Goal: Ask a question

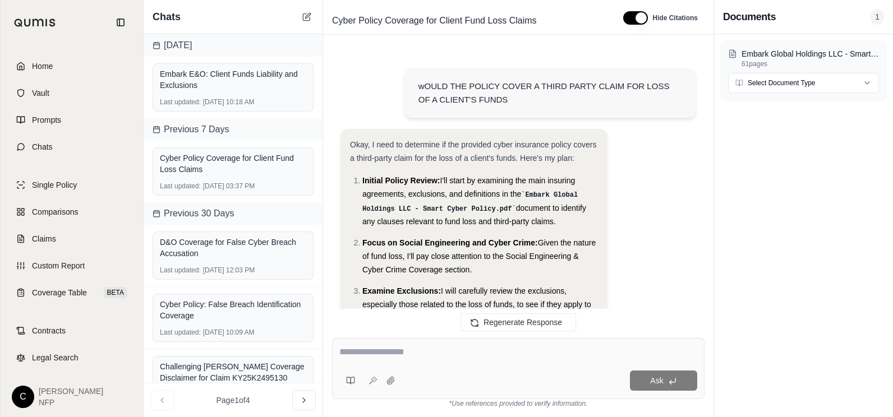
scroll to position [6042, 0]
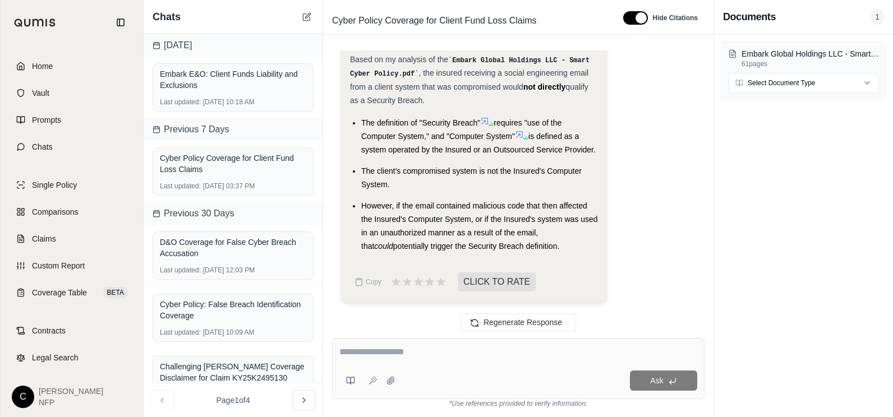
click at [50, 68] on span "Home" at bounding box center [42, 66] width 21 height 11
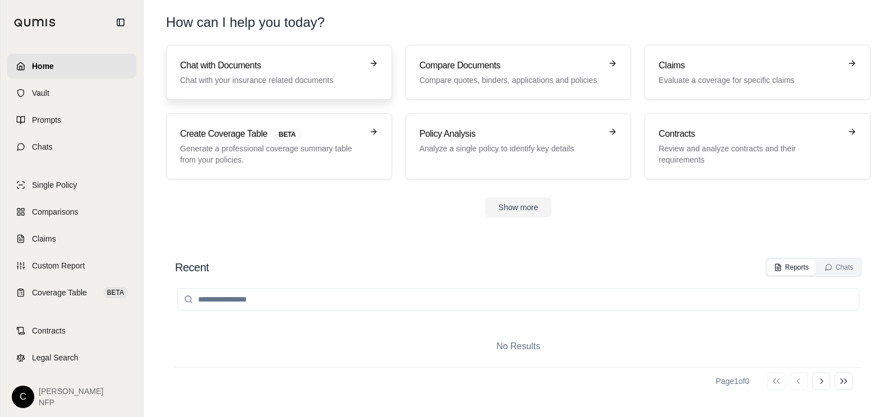
click at [271, 72] on div "Chat with Documents Chat with your insurance related documents" at bounding box center [271, 72] width 182 height 27
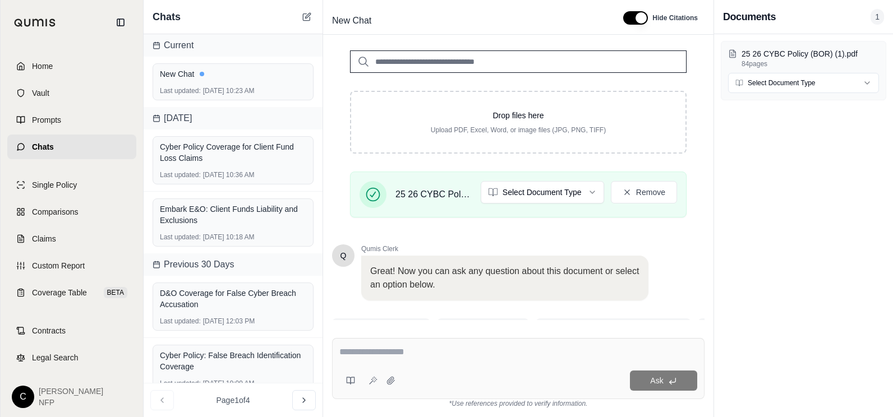
scroll to position [210, 0]
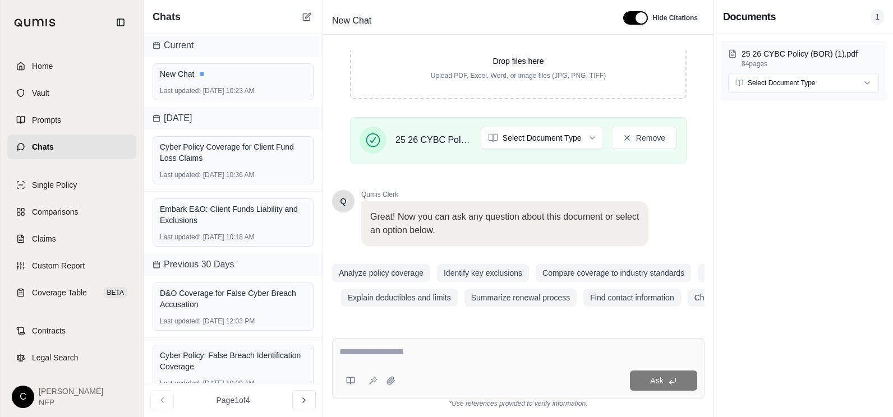
click at [356, 350] on textarea at bounding box center [518, 352] width 358 height 13
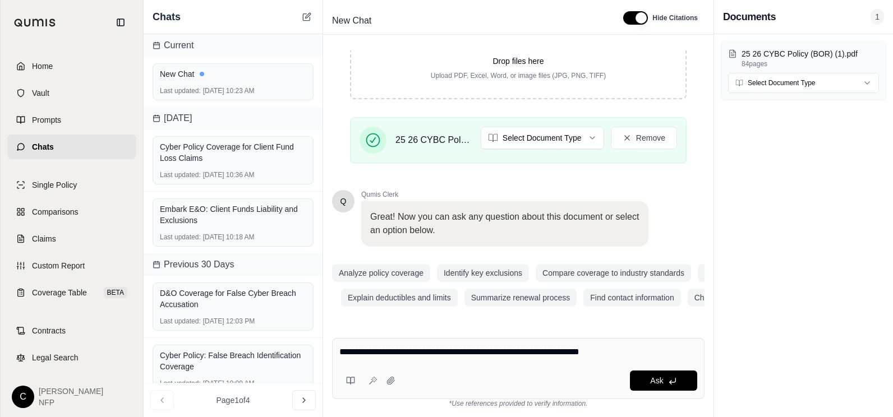
type textarea "**********"
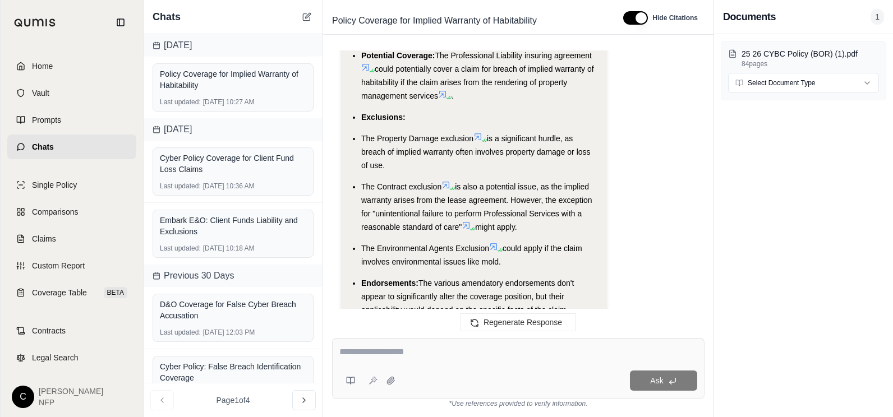
scroll to position [3205, 0]
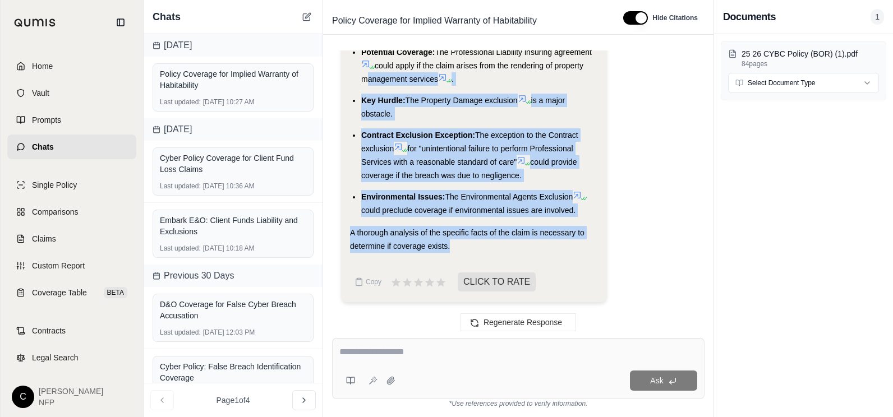
drag, startPoint x: 351, startPoint y: 80, endPoint x: 462, endPoint y: 250, distance: 203.5
drag, startPoint x: 462, startPoint y: 250, endPoint x: 425, endPoint y: 217, distance: 50.1
click at [421, 213] on span "could preclude coverage if environmental issues are involved." at bounding box center [468, 210] width 214 height 9
click at [474, 247] on div "A thorough analysis of the specific facts of the claim is necessary to determin…" at bounding box center [474, 239] width 248 height 27
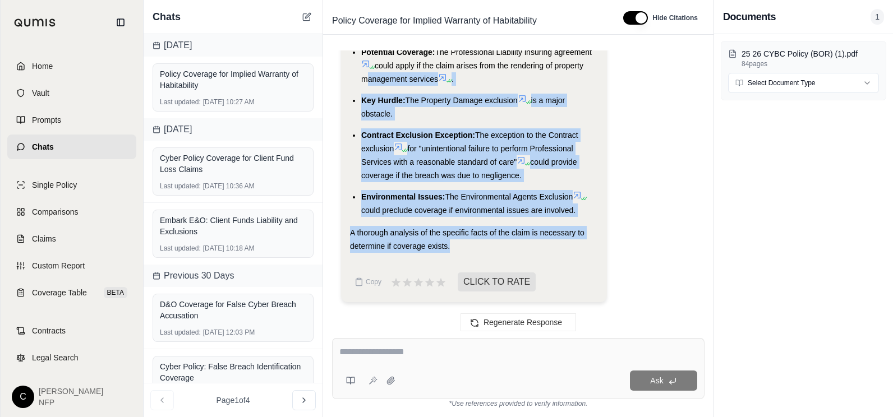
click at [527, 199] on span "The Environmental Agents Exclusion" at bounding box center [509, 196] width 128 height 9
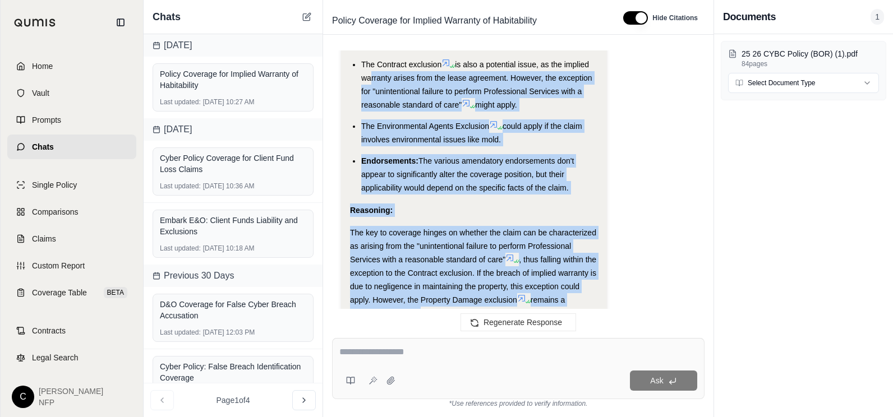
scroll to position [2812, 0]
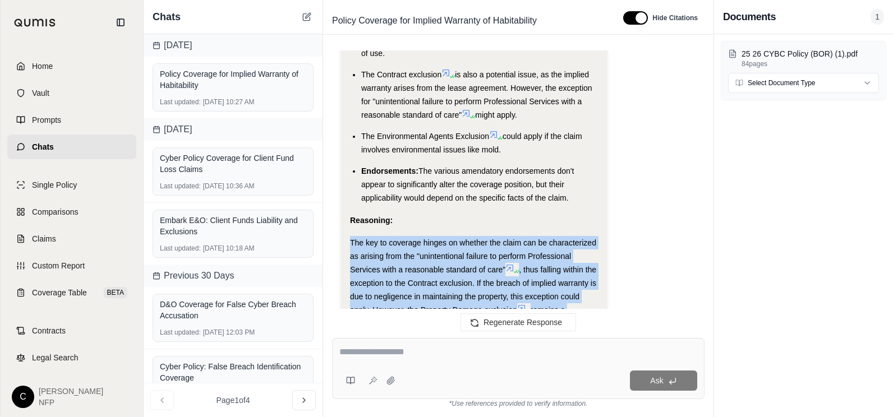
drag, startPoint x: 462, startPoint y: 245, endPoint x: 349, endPoint y: 265, distance: 114.7
drag, startPoint x: 349, startPoint y: 265, endPoint x: 397, endPoint y: 274, distance: 49.1
copy div "The key to coverage hinges on whether the claim can be characterized as arising…"
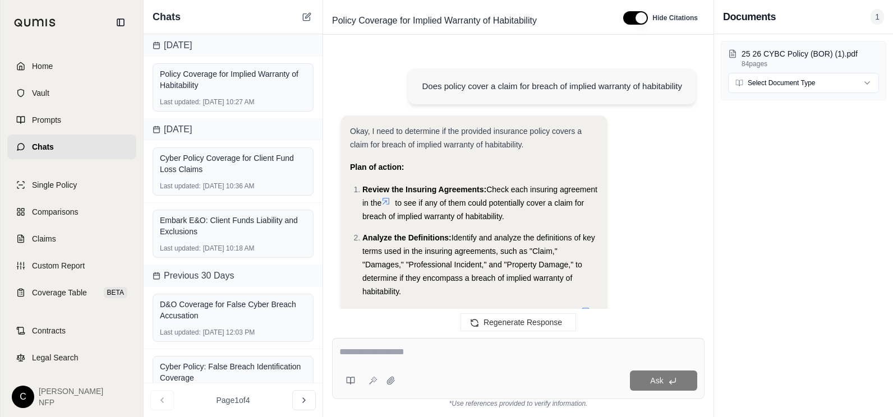
scroll to position [3205, 0]
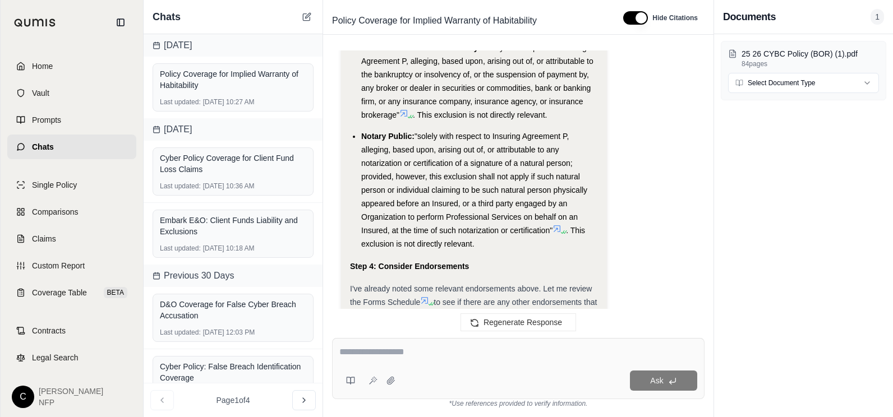
scroll to position [2195, 0]
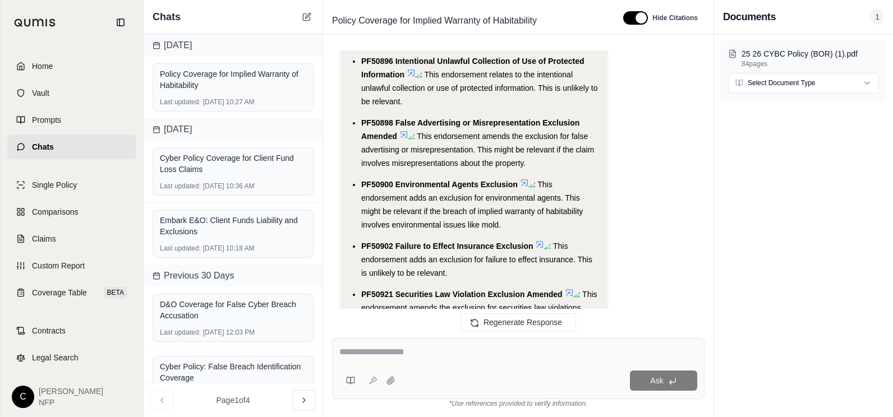
click at [389, 356] on textarea at bounding box center [518, 352] width 358 height 13
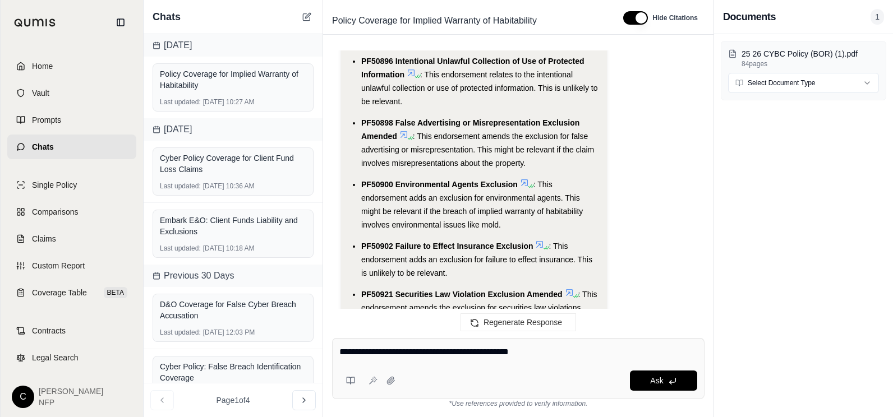
type textarea "**********"
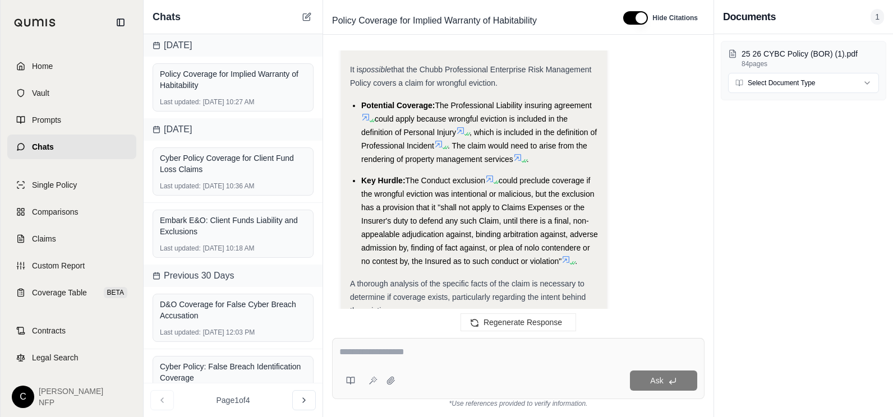
scroll to position [6432, 0]
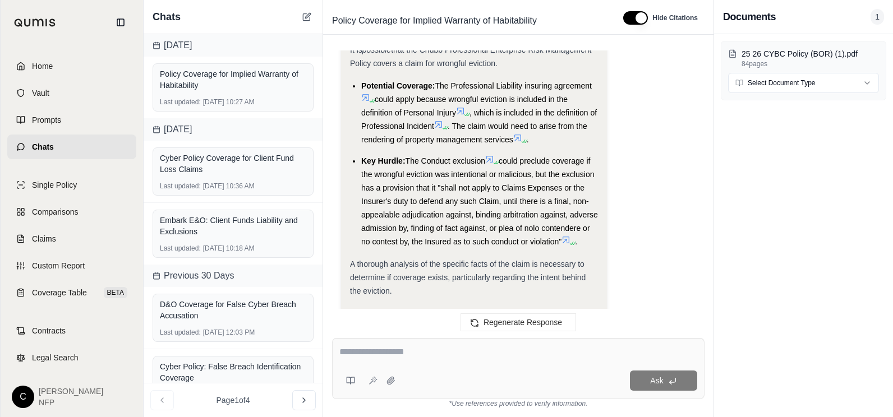
click at [402, 146] on li "Potential Coverage: The Professional Liability insuring agreement could apply b…" at bounding box center [479, 112] width 237 height 67
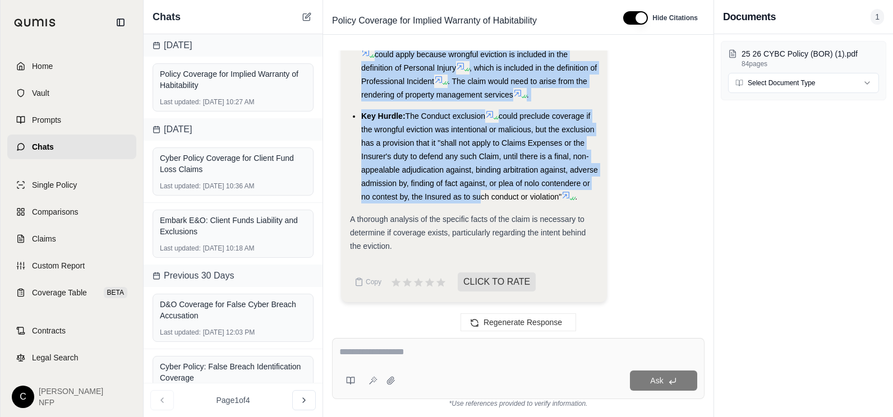
scroll to position [6488, 0]
drag, startPoint x: 353, startPoint y: 154, endPoint x: 583, endPoint y: 253, distance: 250.0
click at [583, 204] on ul "Potential Coverage: The Professional Liability insuring agreement could apply b…" at bounding box center [474, 118] width 248 height 169
drag, startPoint x: 583, startPoint y: 253, endPoint x: 497, endPoint y: 220, distance: 91.8
copy ul "Potential Coverage: The Professional Liability insuring agreement could apply b…"
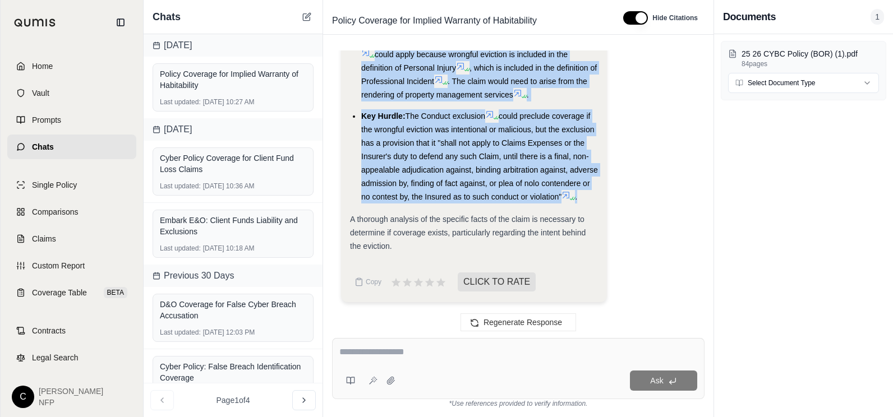
click at [371, 356] on textarea at bounding box center [518, 352] width 358 height 13
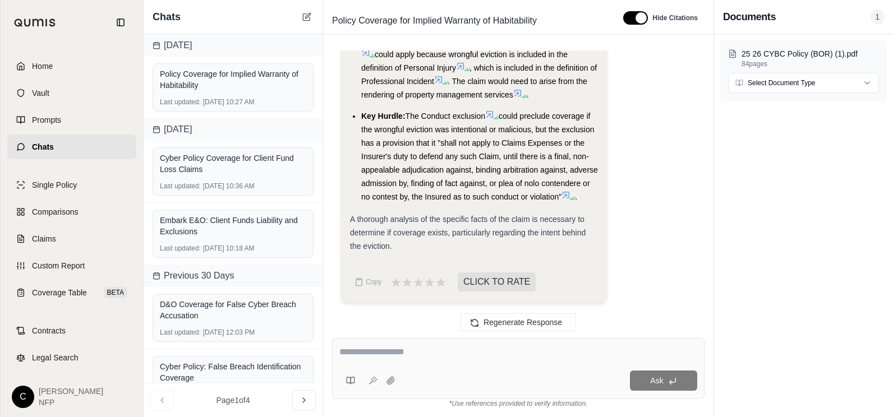
scroll to position [6544, 0]
type textarea "**********"
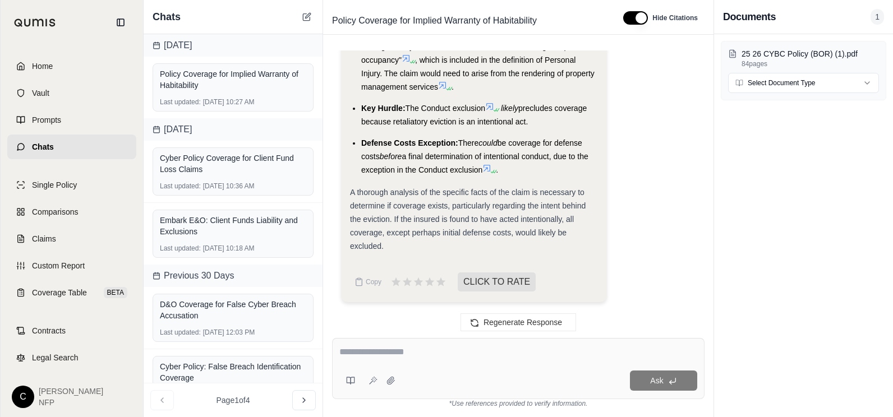
scroll to position [9916, 0]
drag, startPoint x: 354, startPoint y: 77, endPoint x: 498, endPoint y: 228, distance: 208.3
click at [498, 177] on ul "Potential Coverage: The Professional Liability insuring agreement could apply b…" at bounding box center [474, 95] width 248 height 164
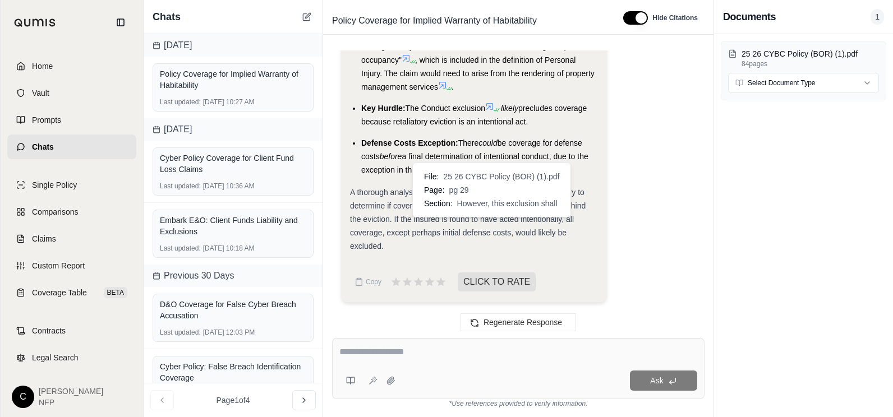
drag, startPoint x: 498, startPoint y: 228, endPoint x: 439, endPoint y: 123, distance: 120.1
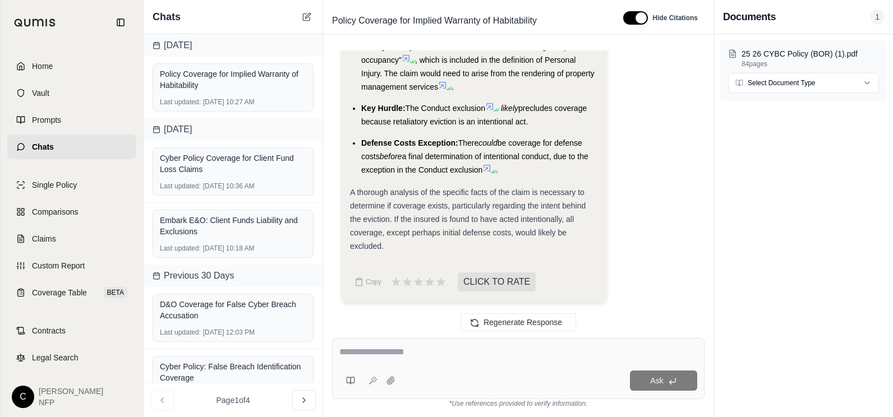
copy ul "Potential Coverage: The Professional Liability insuring agreement could apply b…"
click at [353, 344] on div "Ask" at bounding box center [518, 368] width 373 height 61
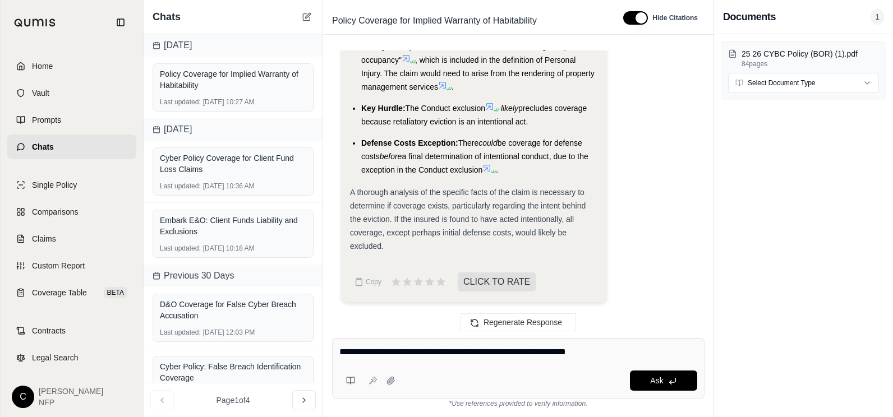
drag, startPoint x: 496, startPoint y: 355, endPoint x: 528, endPoint y: 353, distance: 32.0
click at [528, 353] on textarea "**********" at bounding box center [518, 352] width 358 height 13
type textarea "**********"
click at [652, 378] on span "Ask" at bounding box center [656, 380] width 13 height 9
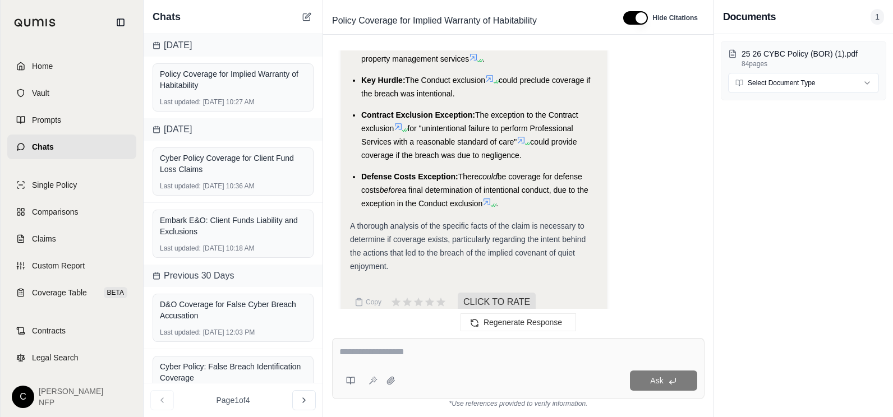
scroll to position [13672, 0]
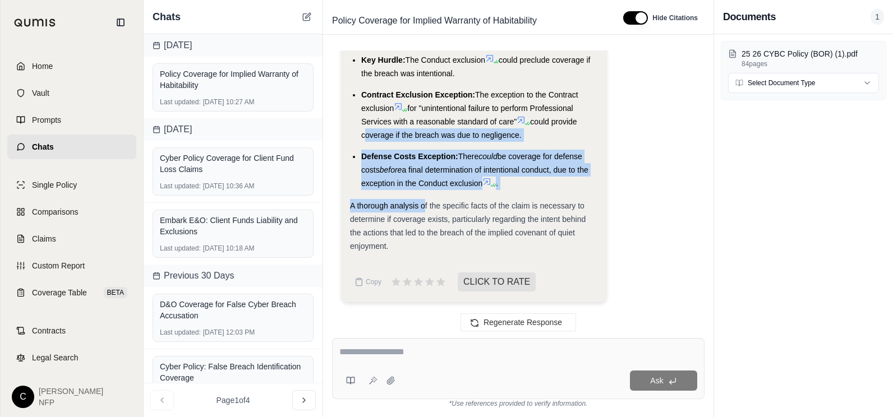
drag, startPoint x: 352, startPoint y: 141, endPoint x: 426, endPoint y: 204, distance: 97.5
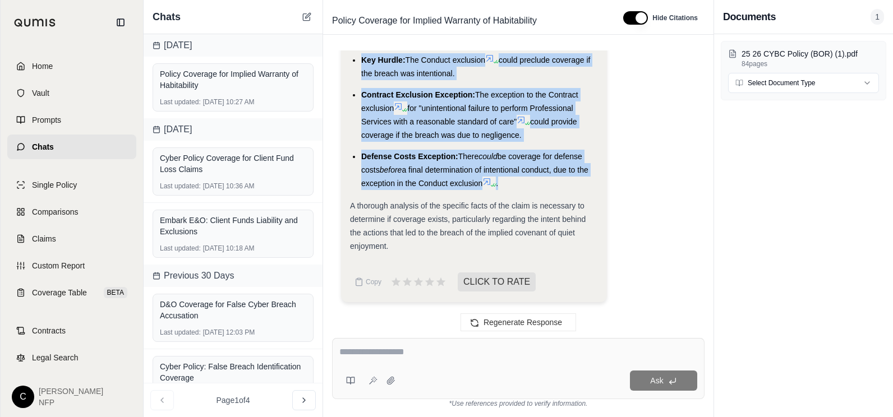
drag, startPoint x: 358, startPoint y: 81, endPoint x: 521, endPoint y: 186, distance: 193.6
click at [521, 186] on ul "Potential Coverage: The Professional Liability insuring agreement could apply b…" at bounding box center [474, 78] width 248 height 226
drag, startPoint x: 521, startPoint y: 186, endPoint x: 458, endPoint y: 123, distance: 88.9
copy ul "Potential Coverage: The Professional Liability insuring agreement could apply b…"
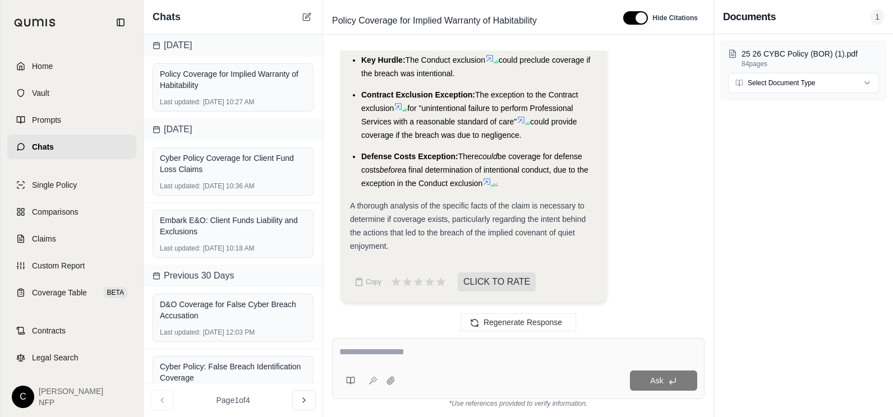
click at [361, 357] on textarea at bounding box center [518, 352] width 358 height 13
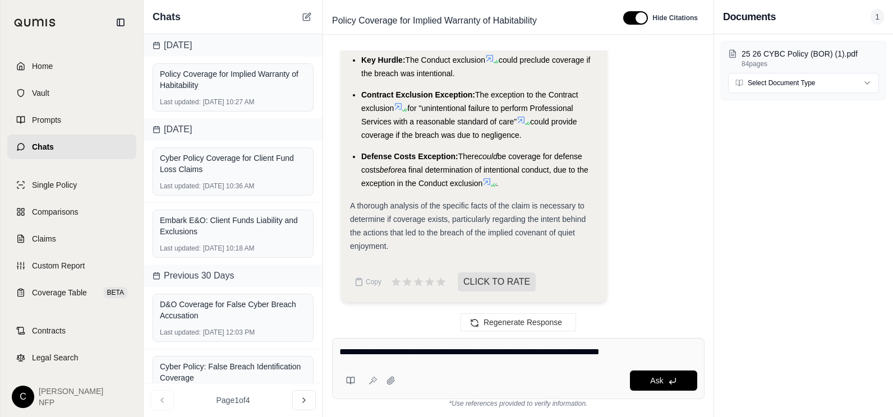
type textarea "**********"
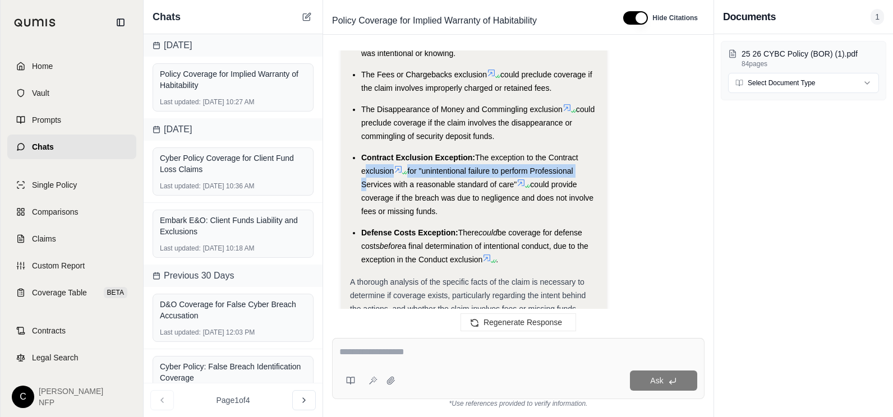
scroll to position [17504, 0]
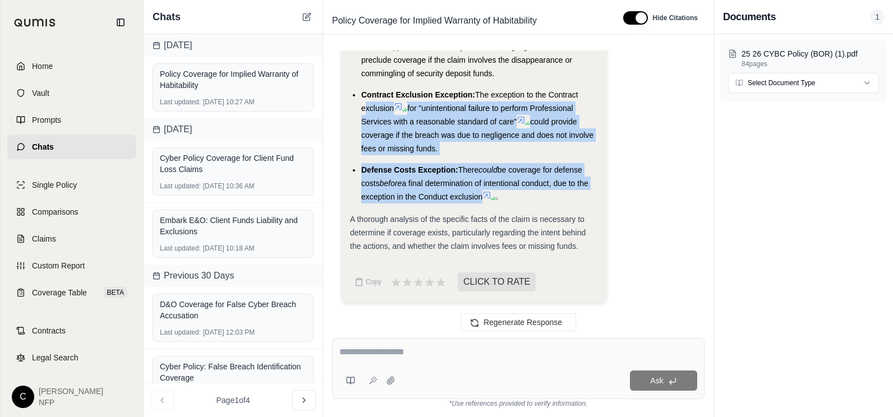
drag, startPoint x: 356, startPoint y: 115, endPoint x: 479, endPoint y: 199, distance: 149.1
click at [479, 199] on ul "Potential Coverage: The Professional Liability insuring agreement could apply i…" at bounding box center [474, 45] width 248 height 316
drag, startPoint x: 479, startPoint y: 199, endPoint x: 460, endPoint y: 173, distance: 32.1
click at [461, 173] on span "There" at bounding box center [468, 170] width 21 height 9
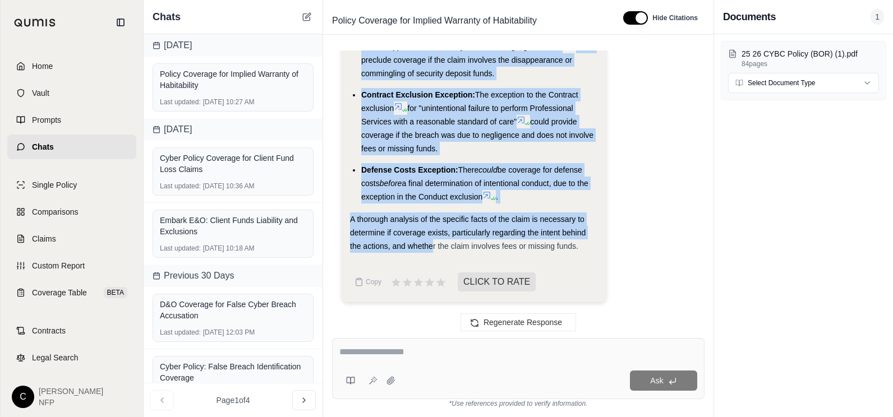
drag, startPoint x: 362, startPoint y: 171, endPoint x: 490, endPoint y: 199, distance: 130.8
click at [490, 199] on ul "Potential Coverage: The Professional Liability insuring agreement could apply i…" at bounding box center [474, 45] width 248 height 316
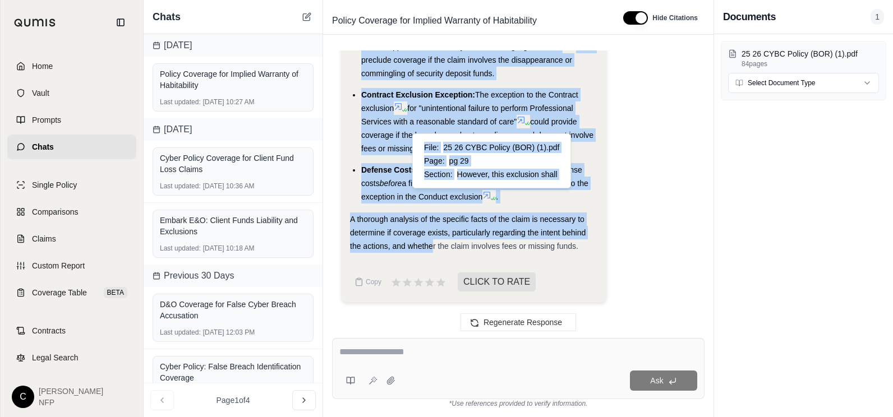
drag, startPoint x: 490, startPoint y: 199, endPoint x: 401, endPoint y: 182, distance: 90.2
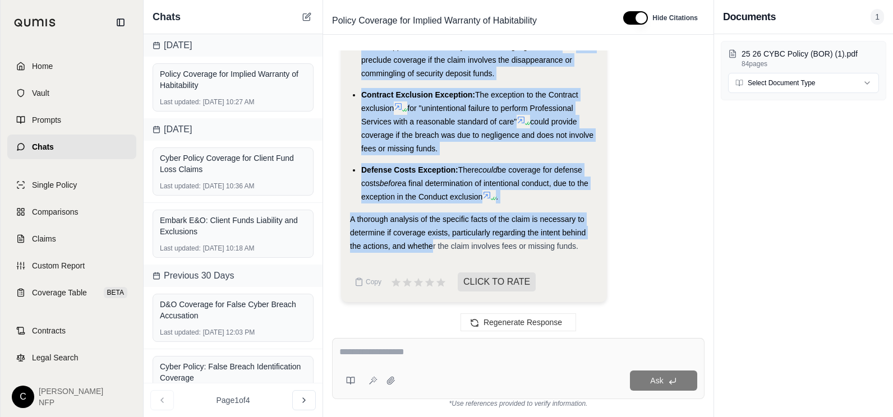
copy ul "Potential Coverage: The Professional Liability insuring agreement could apply i…"
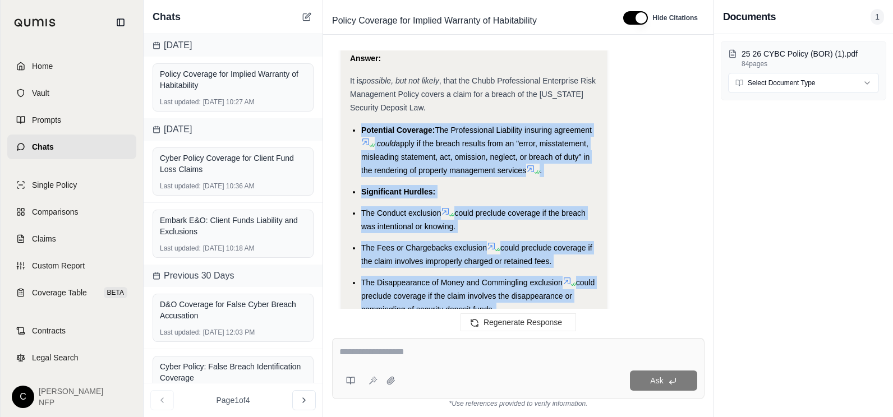
scroll to position [16999, 0]
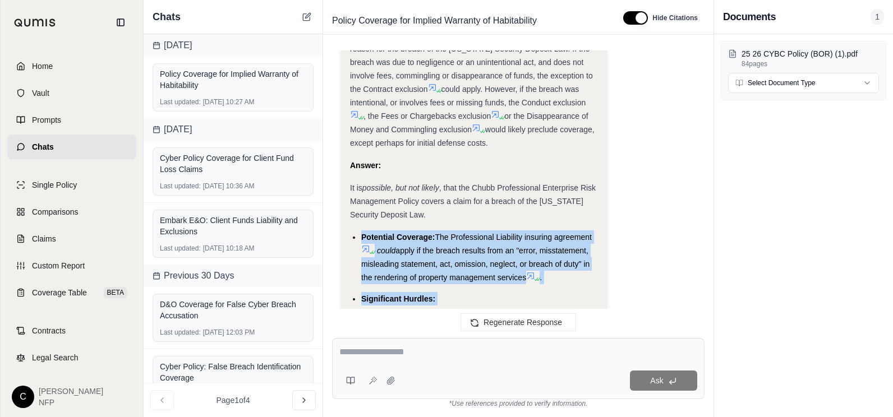
drag, startPoint x: 353, startPoint y: 194, endPoint x: 533, endPoint y: 304, distance: 210.7
click at [533, 150] on div "The key to coverage depends on the specific facts of the claim and the reason f…" at bounding box center [474, 89] width 248 height 121
copy div "he key to coverage depends on the specific facts of the claim and the reason fo…"
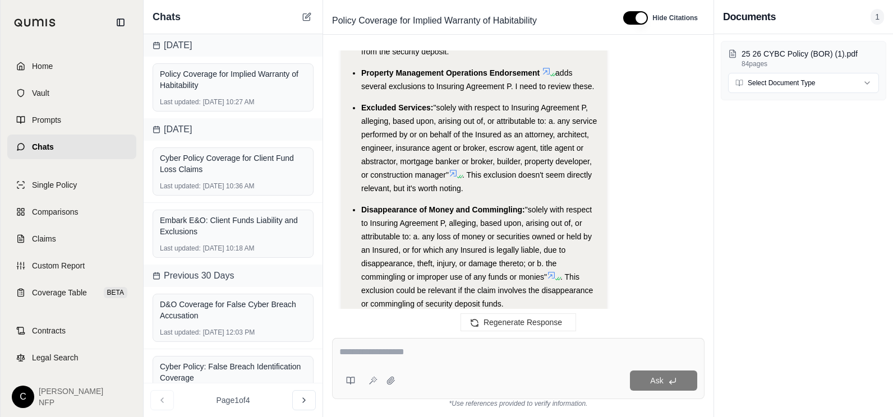
scroll to position [17504, 0]
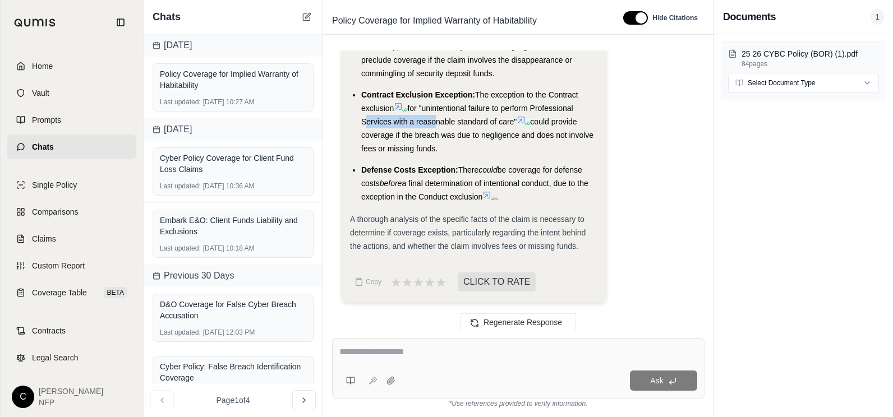
drag, startPoint x: 362, startPoint y: 119, endPoint x: 430, endPoint y: 124, distance: 67.5
click at [430, 124] on span "for "unintentional failure to perform Professional Services with a reasonable s…" at bounding box center [467, 115] width 212 height 22
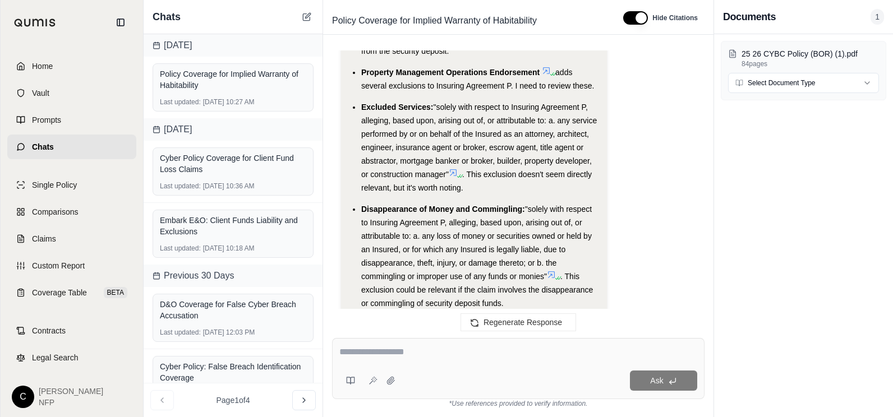
scroll to position [15597, 0]
drag, startPoint x: 450, startPoint y: 213, endPoint x: 362, endPoint y: 120, distance: 127.8
click at [362, 58] on li "Exclusion A.12 Fees or Chargebacks: "solely with respect to Insuring Agreements…" at bounding box center [479, 5] width 237 height 108
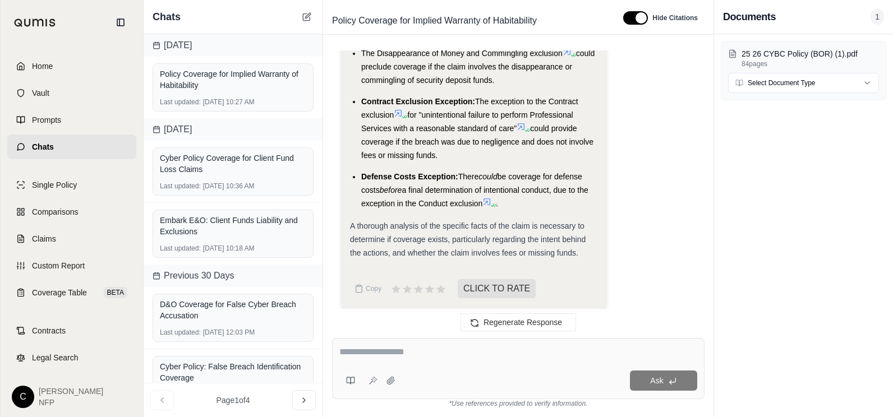
scroll to position [17504, 0]
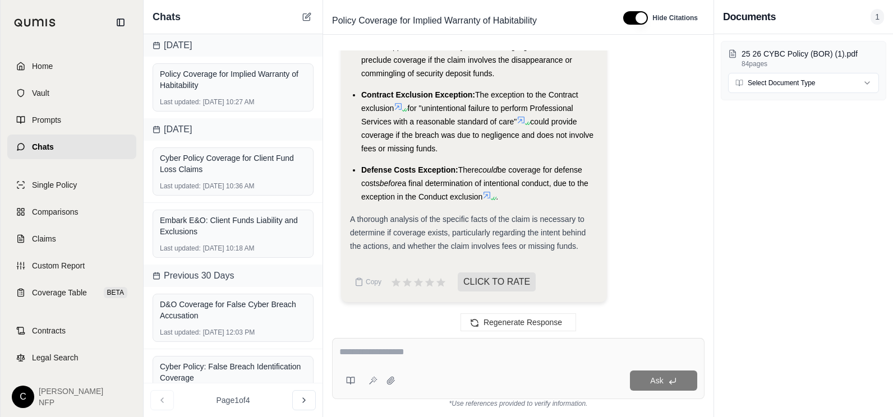
click at [355, 354] on textarea at bounding box center [518, 352] width 358 height 13
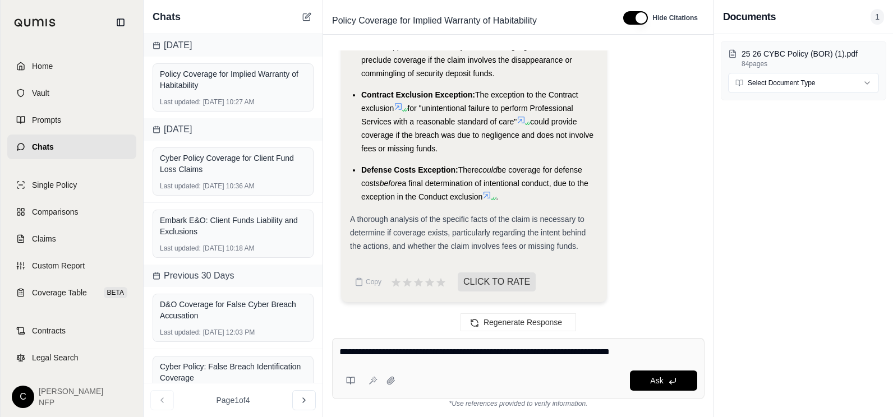
click at [589, 351] on textarea "**********" at bounding box center [518, 352] width 358 height 13
type textarea "**********"
click at [663, 379] on span "Ask" at bounding box center [656, 380] width 13 height 9
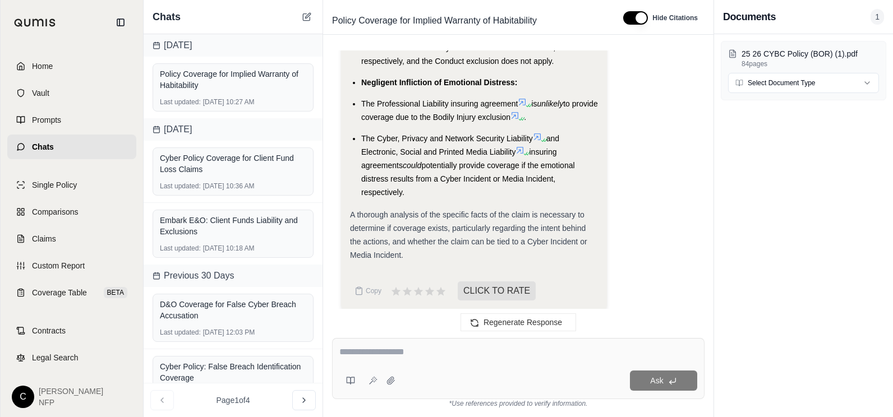
scroll to position [21316, 0]
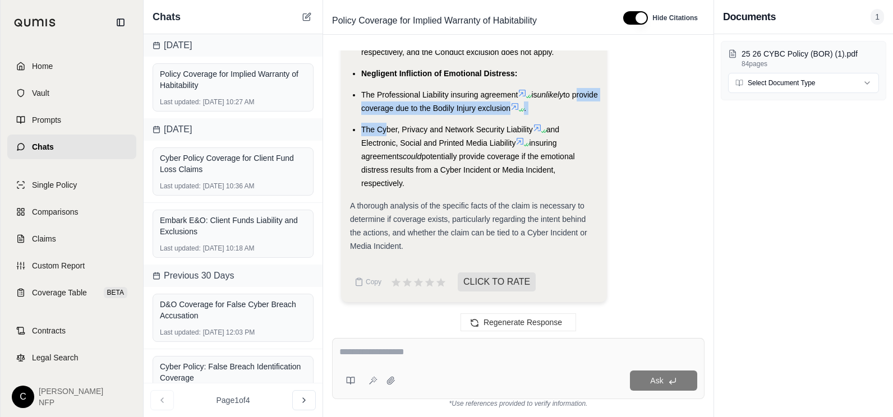
drag, startPoint x: 352, startPoint y: 115, endPoint x: 385, endPoint y: 120, distance: 32.9
click at [385, 120] on ul "Intentional Infliction of Emotional Distress: The Professional Liability insuri…" at bounding box center [474, 56] width 248 height 268
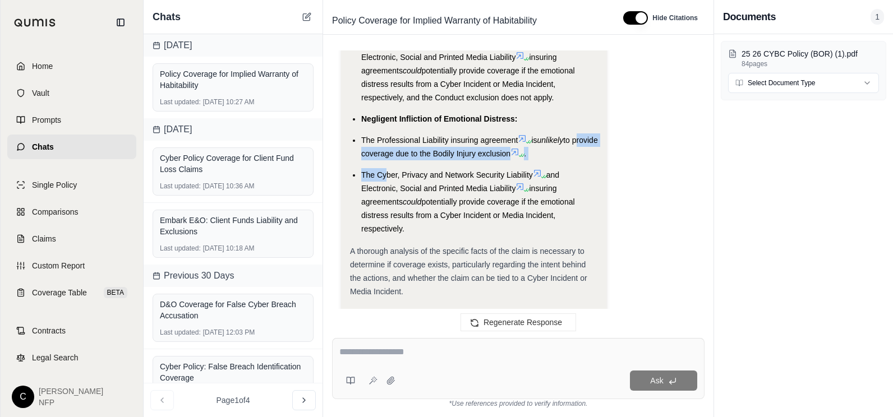
scroll to position [21035, 0]
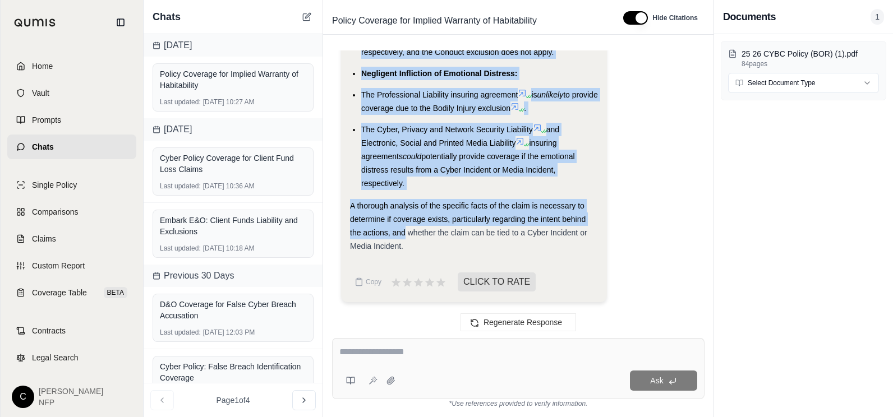
scroll to position [21316, 0]
drag, startPoint x: 352, startPoint y: 173, endPoint x: 407, endPoint y: 186, distance: 56.6
drag, startPoint x: 407, startPoint y: 186, endPoint x: 401, endPoint y: 162, distance: 25.3
copy div "The Chubb Professional Enterprise Risk Management Policy provides very limited …"
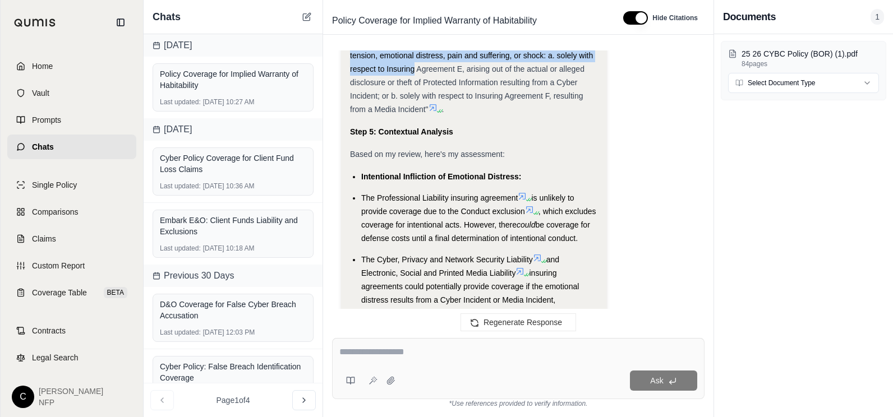
scroll to position [20474, 0]
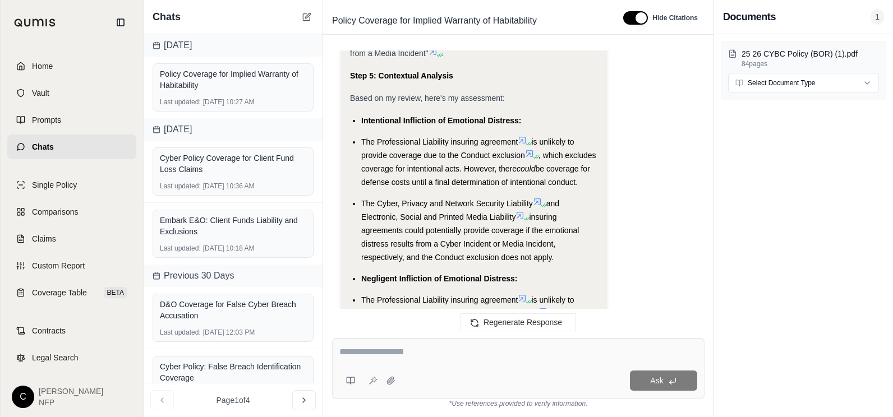
drag, startPoint x: 362, startPoint y: 167, endPoint x: 428, endPoint y: 251, distance: 106.4
drag, startPoint x: 428, startPoint y: 251, endPoint x: 410, endPoint y: 214, distance: 41.2
copy div "PF49488 Bodily Injury Exclusion Amended : This endorsement amends the Bodily In…"
click at [360, 353] on textarea at bounding box center [518, 352] width 358 height 13
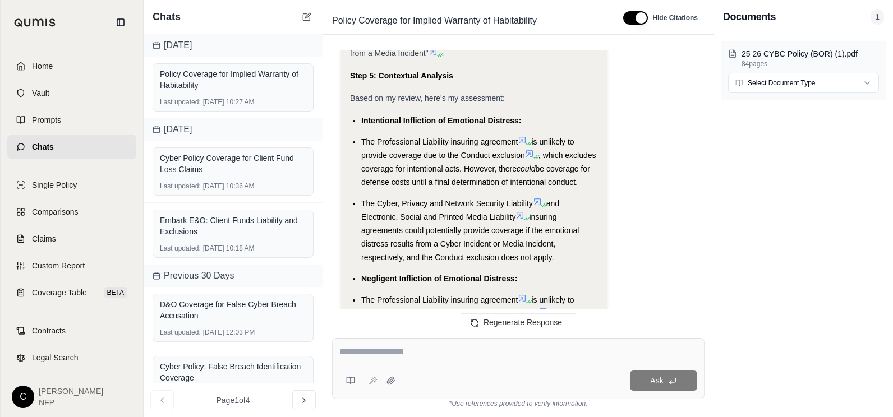
scroll to position [21316, 0]
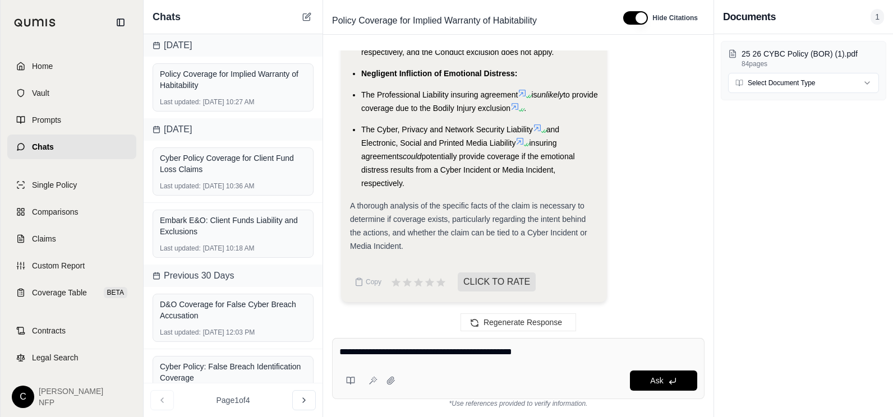
type textarea "**********"
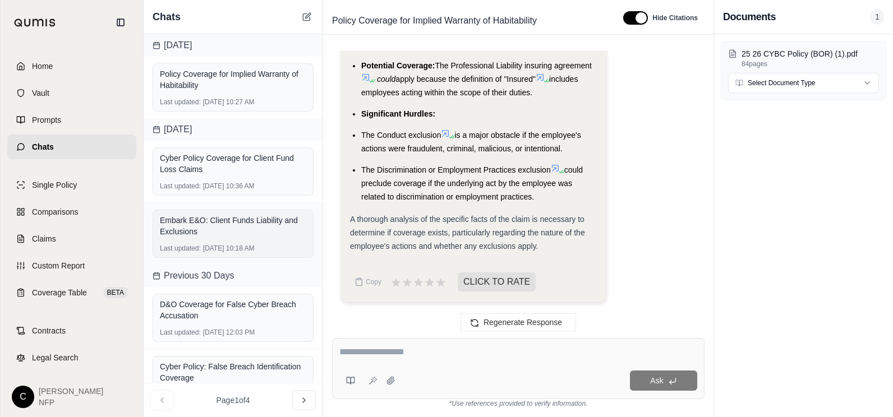
scroll to position [24369, 0]
